Goal: Check status: Check status

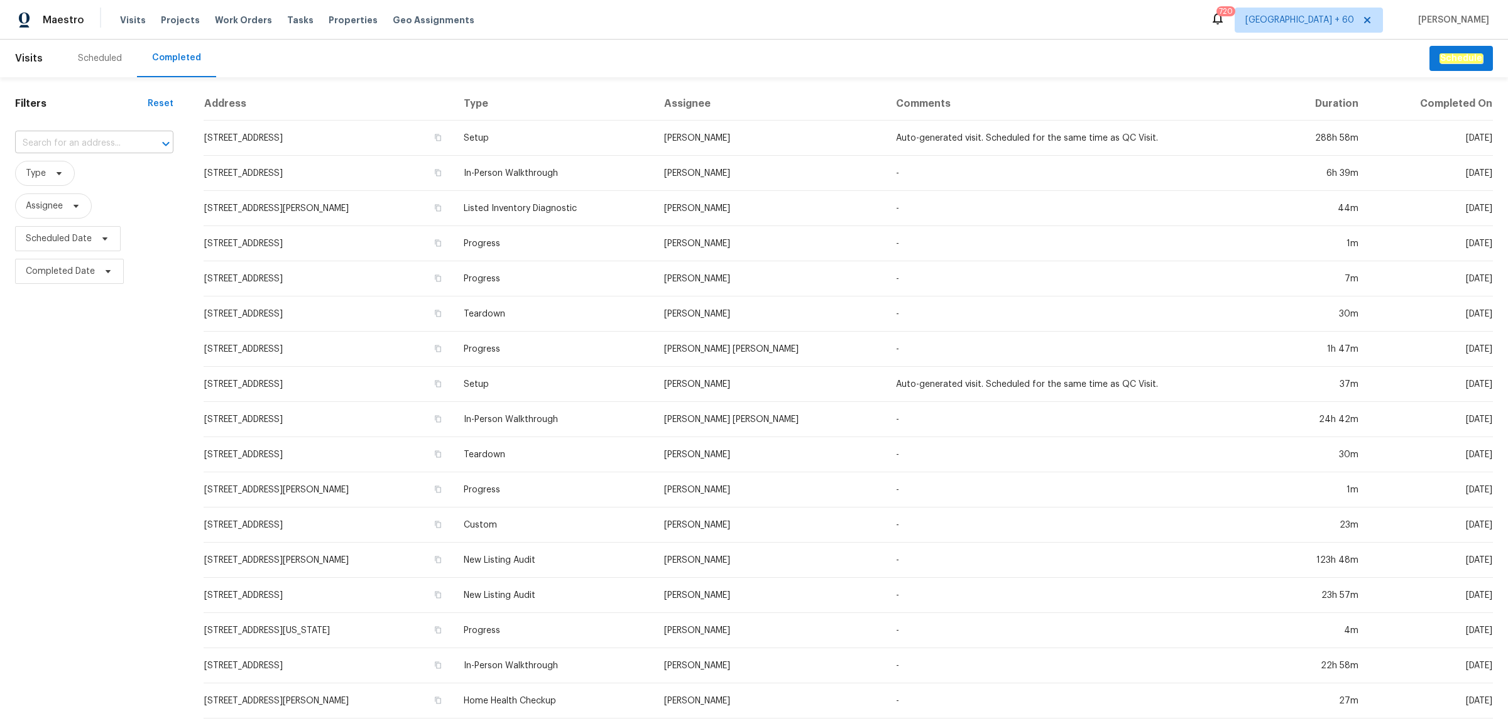
click at [80, 142] on input "text" at bounding box center [76, 143] width 123 height 19
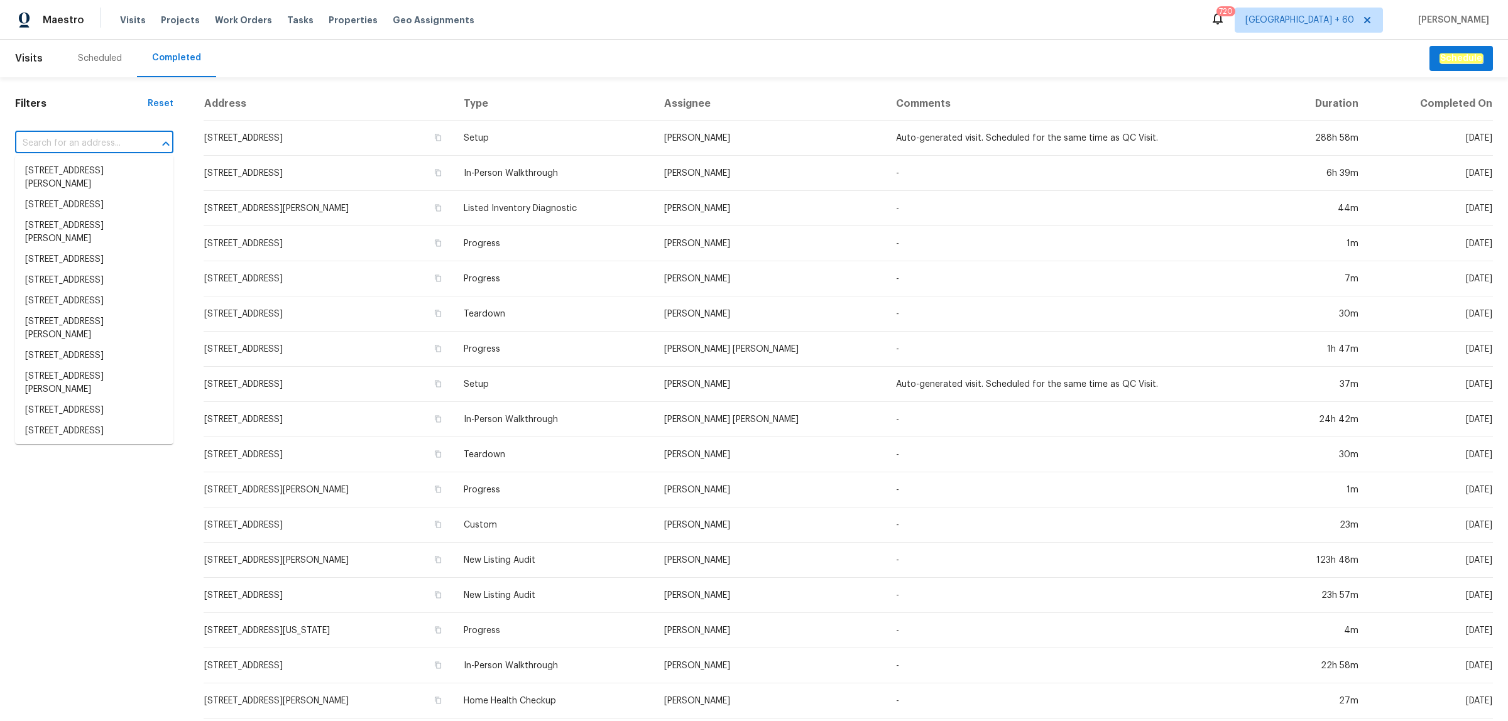
paste input "[STREET_ADDRESS][PERSON_NAME]"
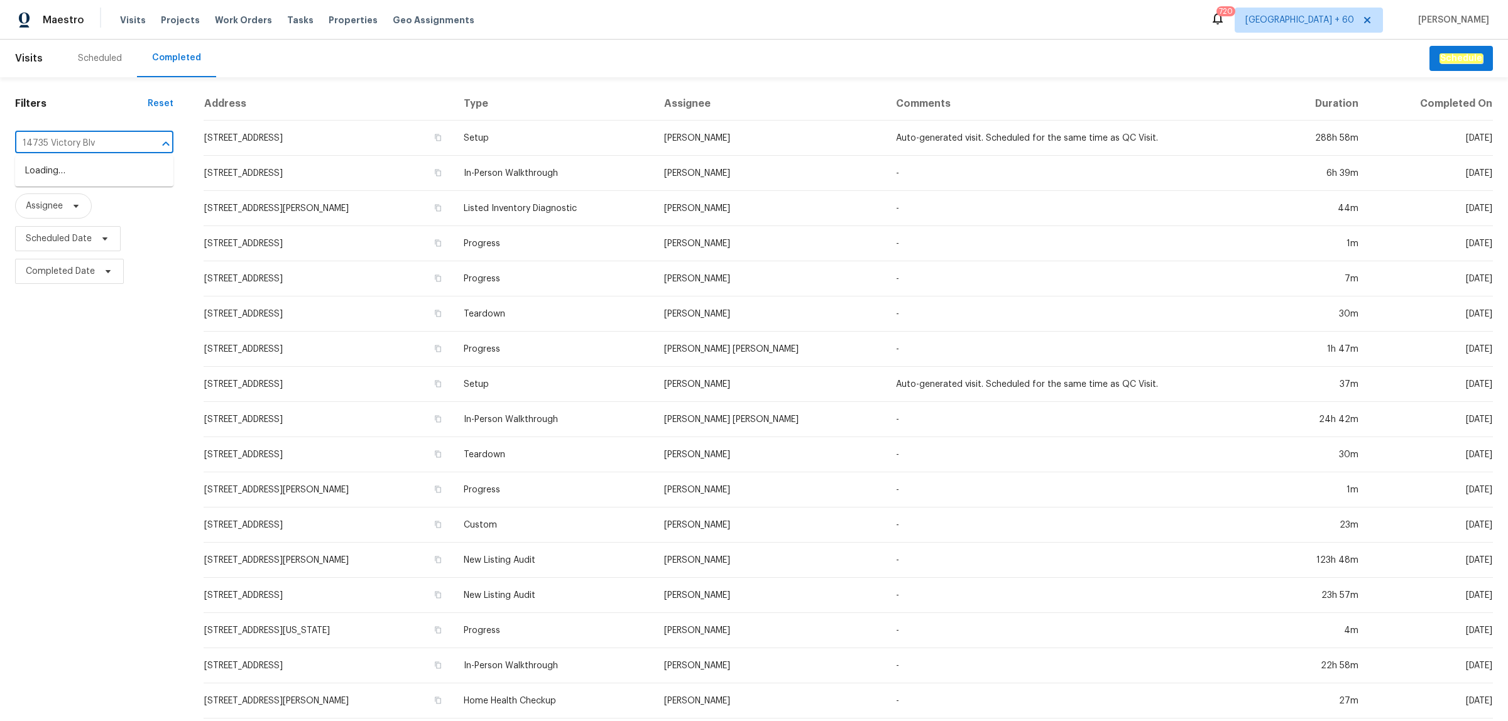
type input "[STREET_ADDRESS]"
click at [91, 173] on li "[STREET_ADDRESS][PERSON_NAME]" at bounding box center [94, 178] width 158 height 34
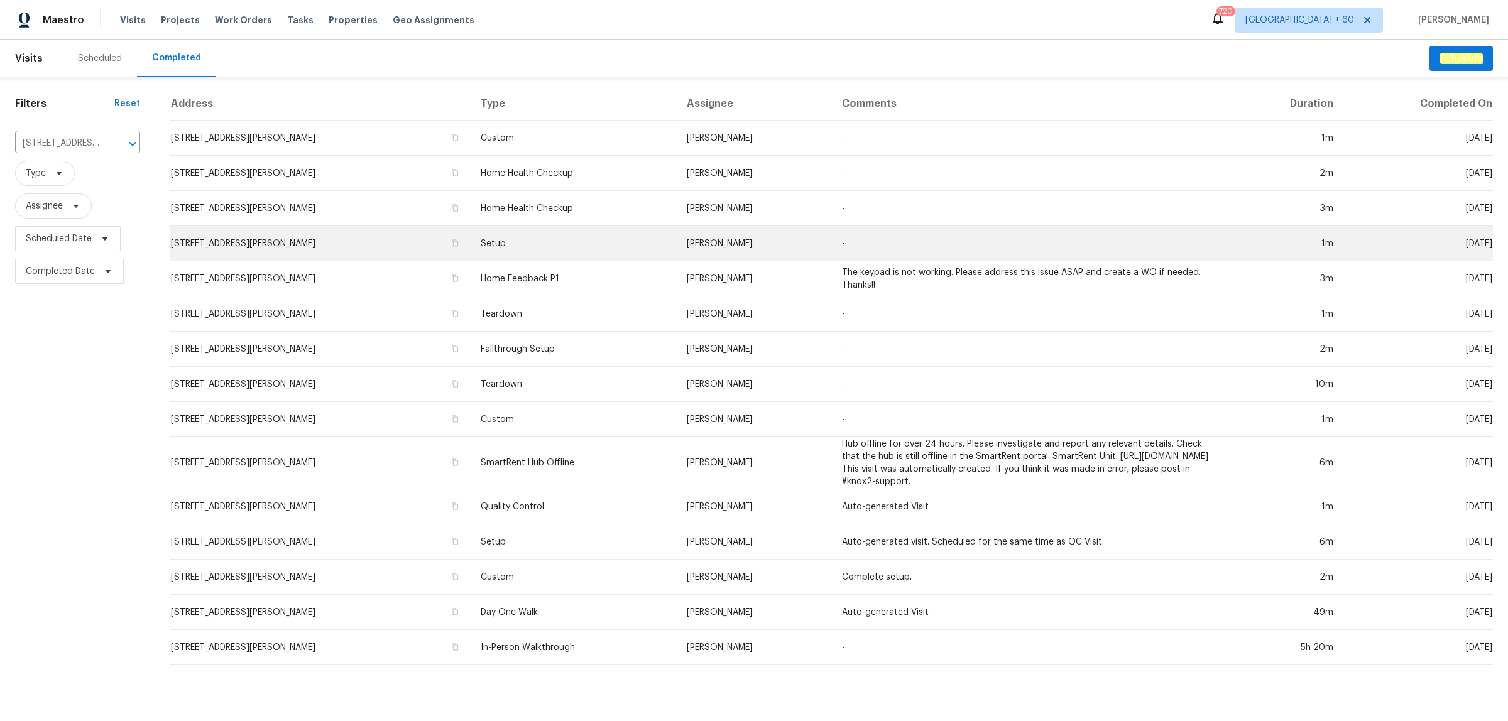
click at [545, 248] on td "Setup" at bounding box center [573, 243] width 206 height 35
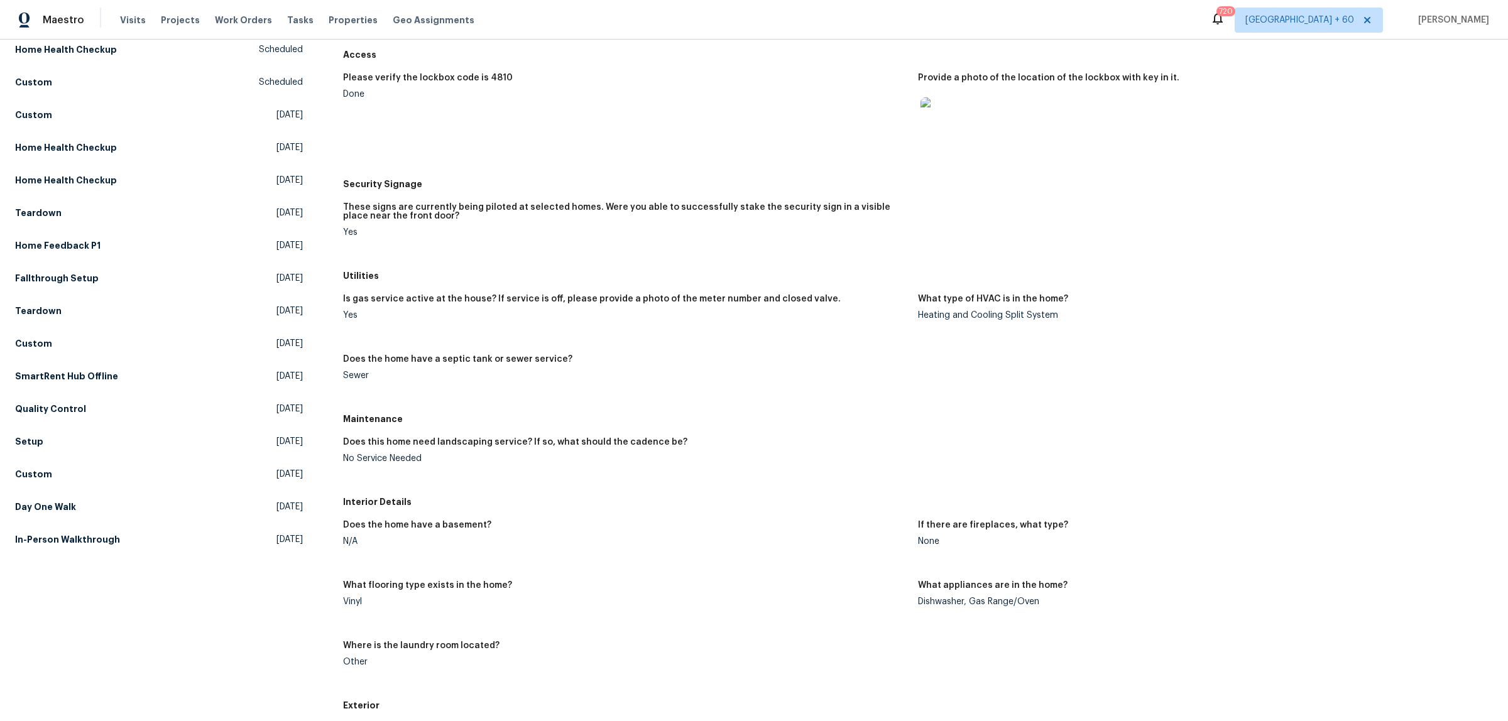
scroll to position [157, 0]
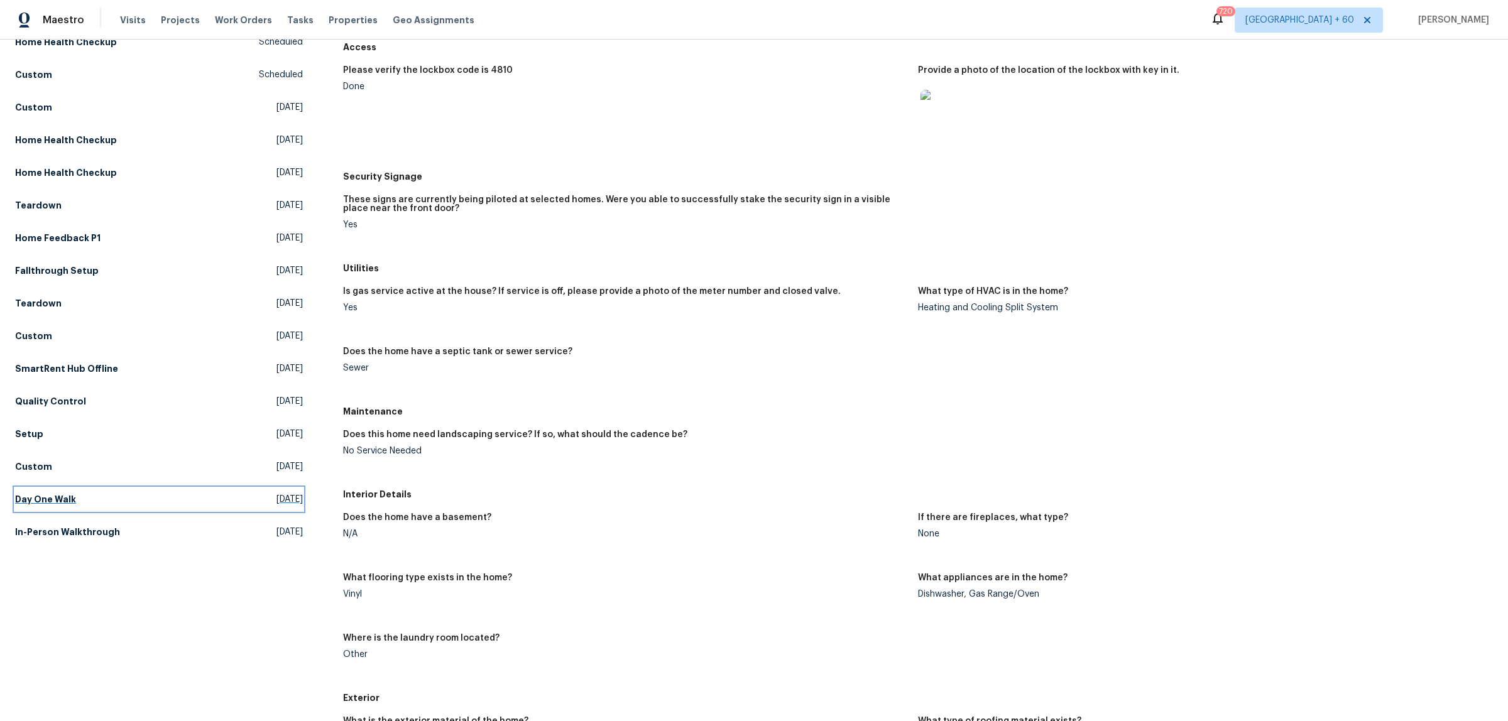
click at [57, 506] on link "Day One Walk [DATE]" at bounding box center [159, 499] width 288 height 23
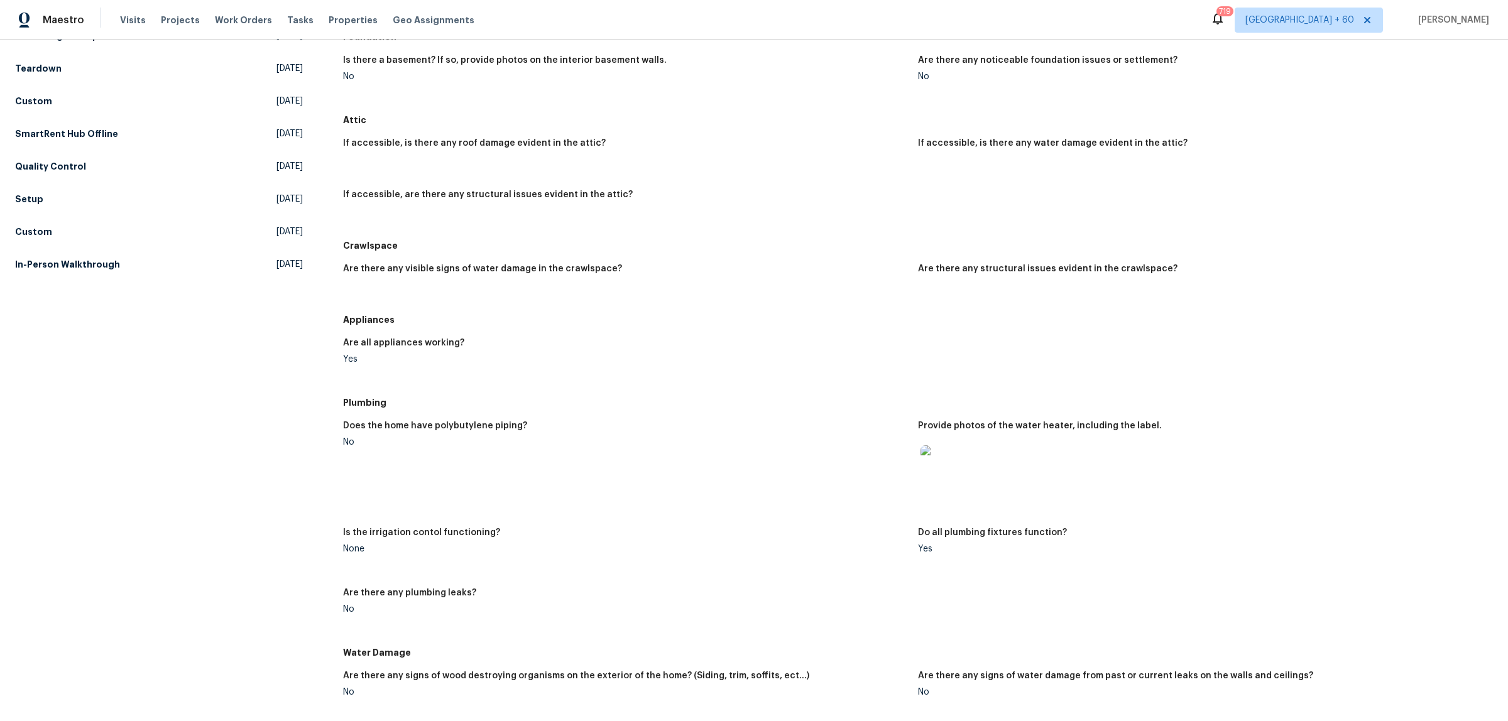
scroll to position [223, 0]
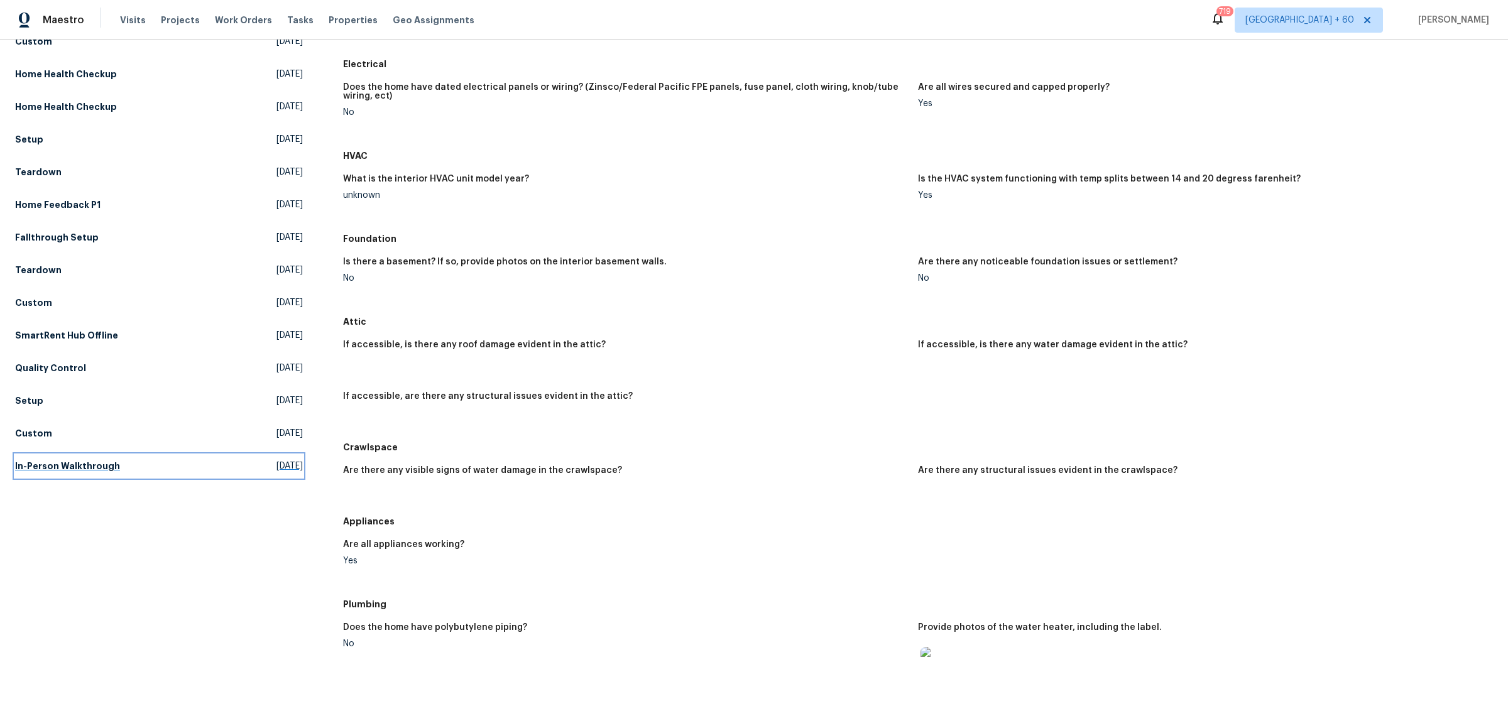
click at [60, 462] on h5 "In-Person Walkthrough" at bounding box center [67, 466] width 105 height 13
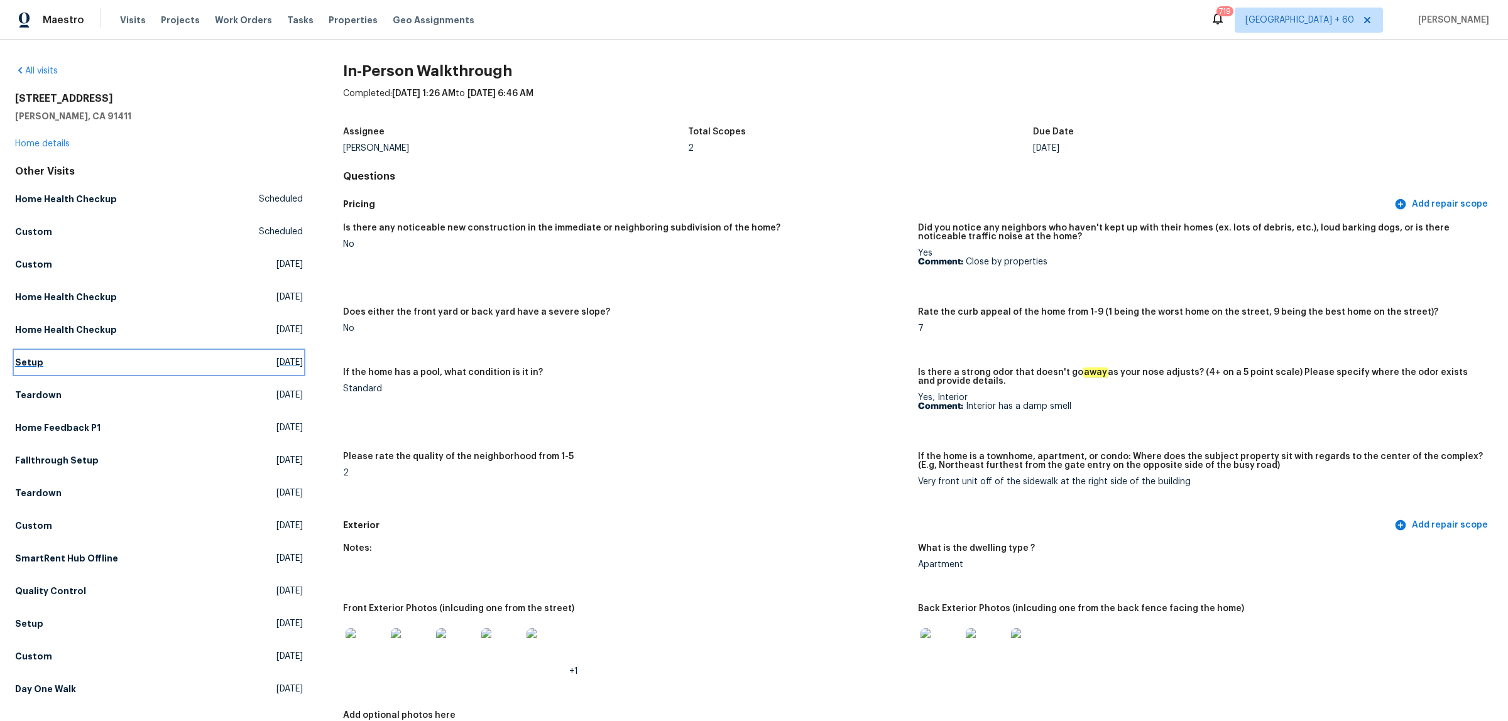
click at [23, 355] on link "Setup [DATE]" at bounding box center [159, 362] width 288 height 23
